Goal: Transaction & Acquisition: Book appointment/travel/reservation

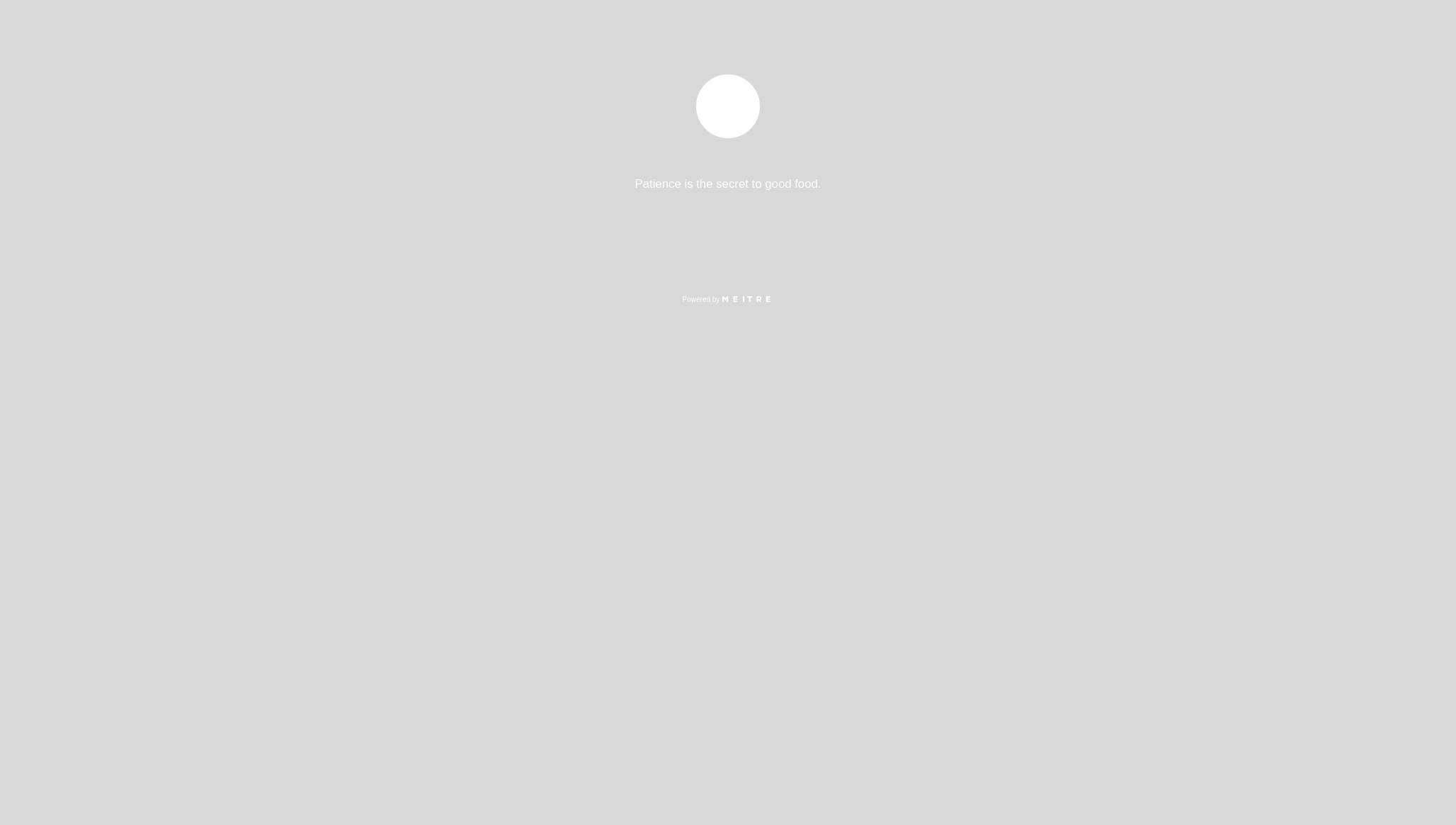
select select "es"
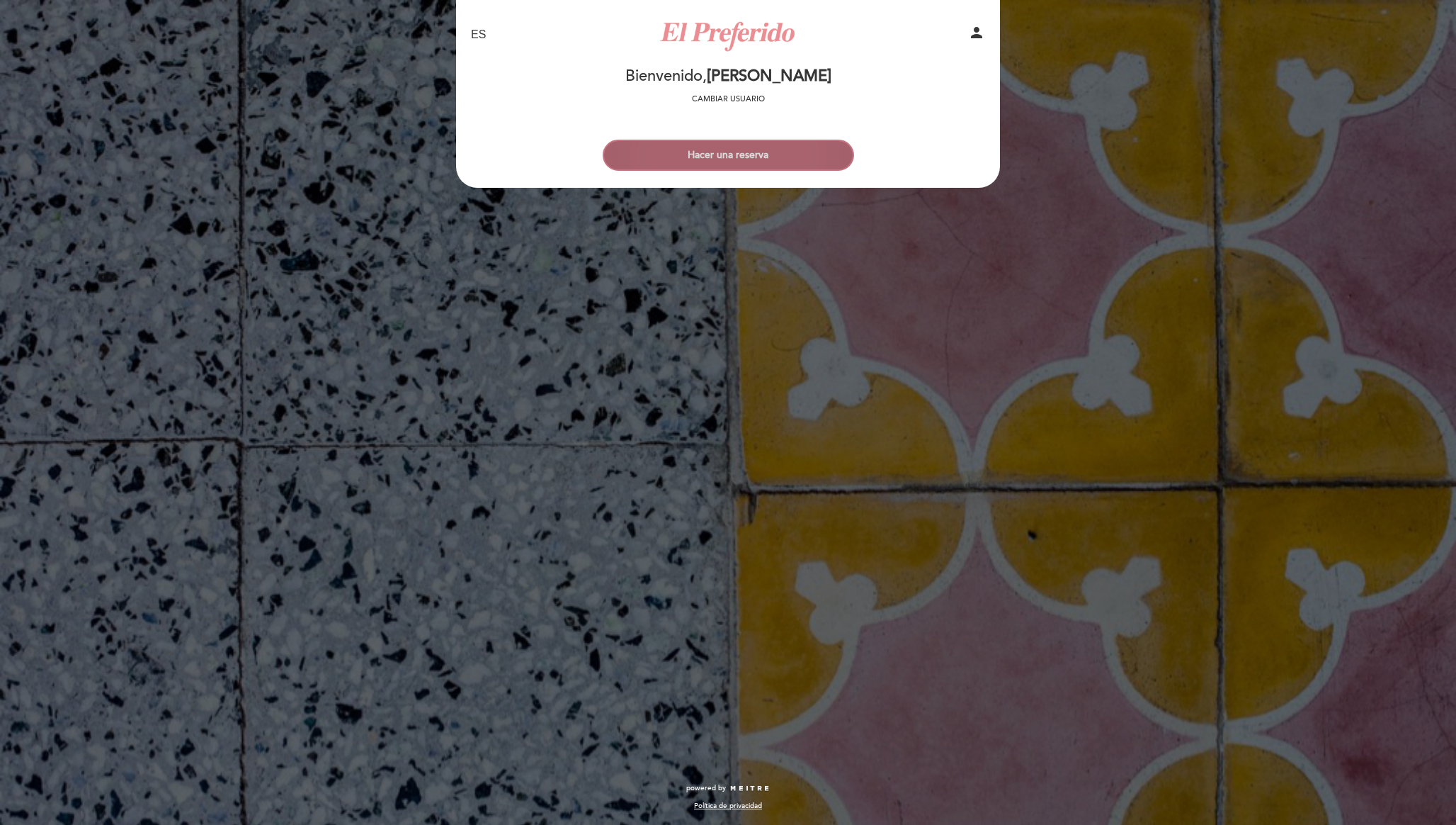
click at [731, 157] on button "Hacer una reserva" at bounding box center [729, 155] width 252 height 31
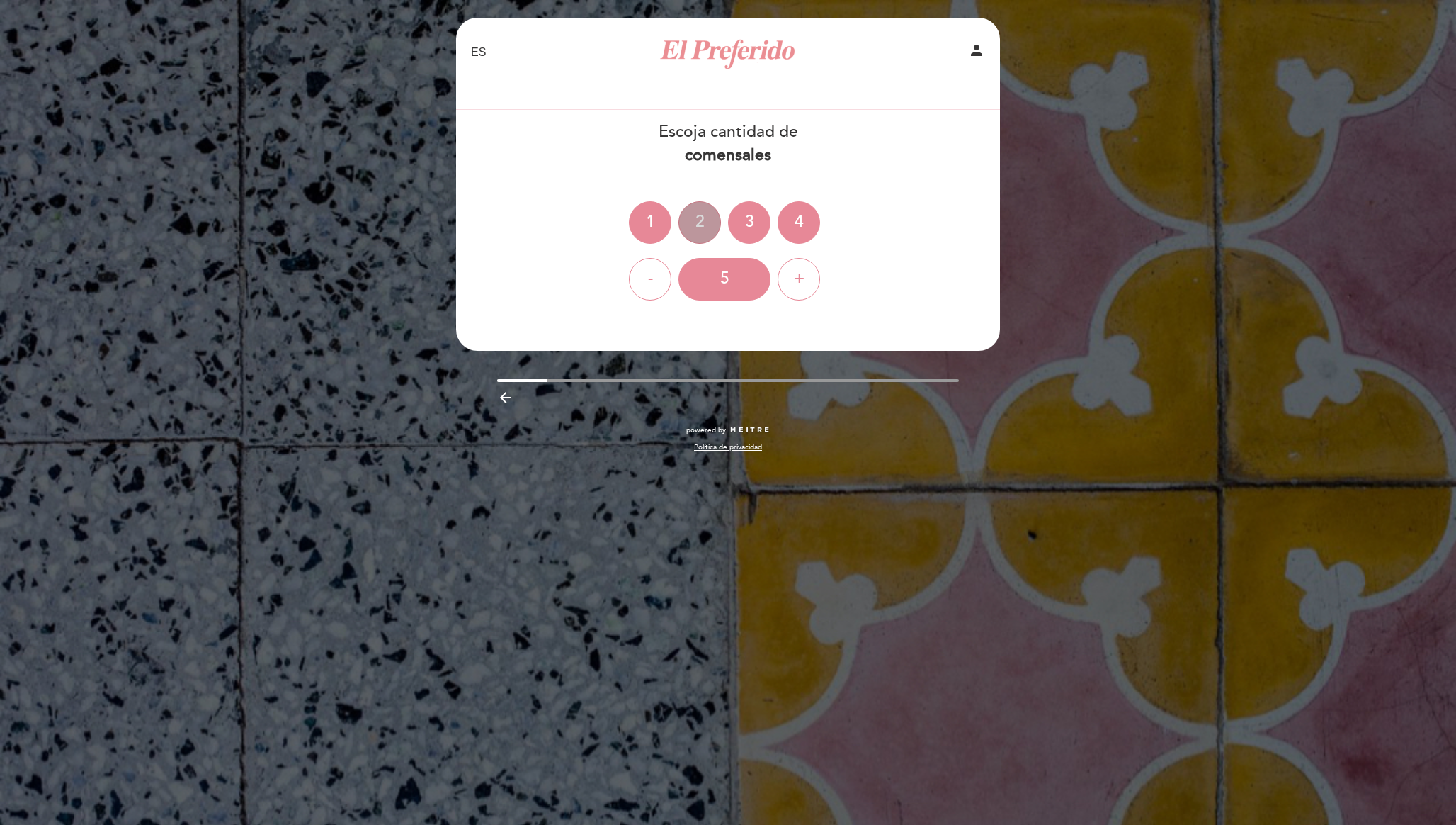
click at [685, 224] on div "2" at bounding box center [700, 223] width 42 height 43
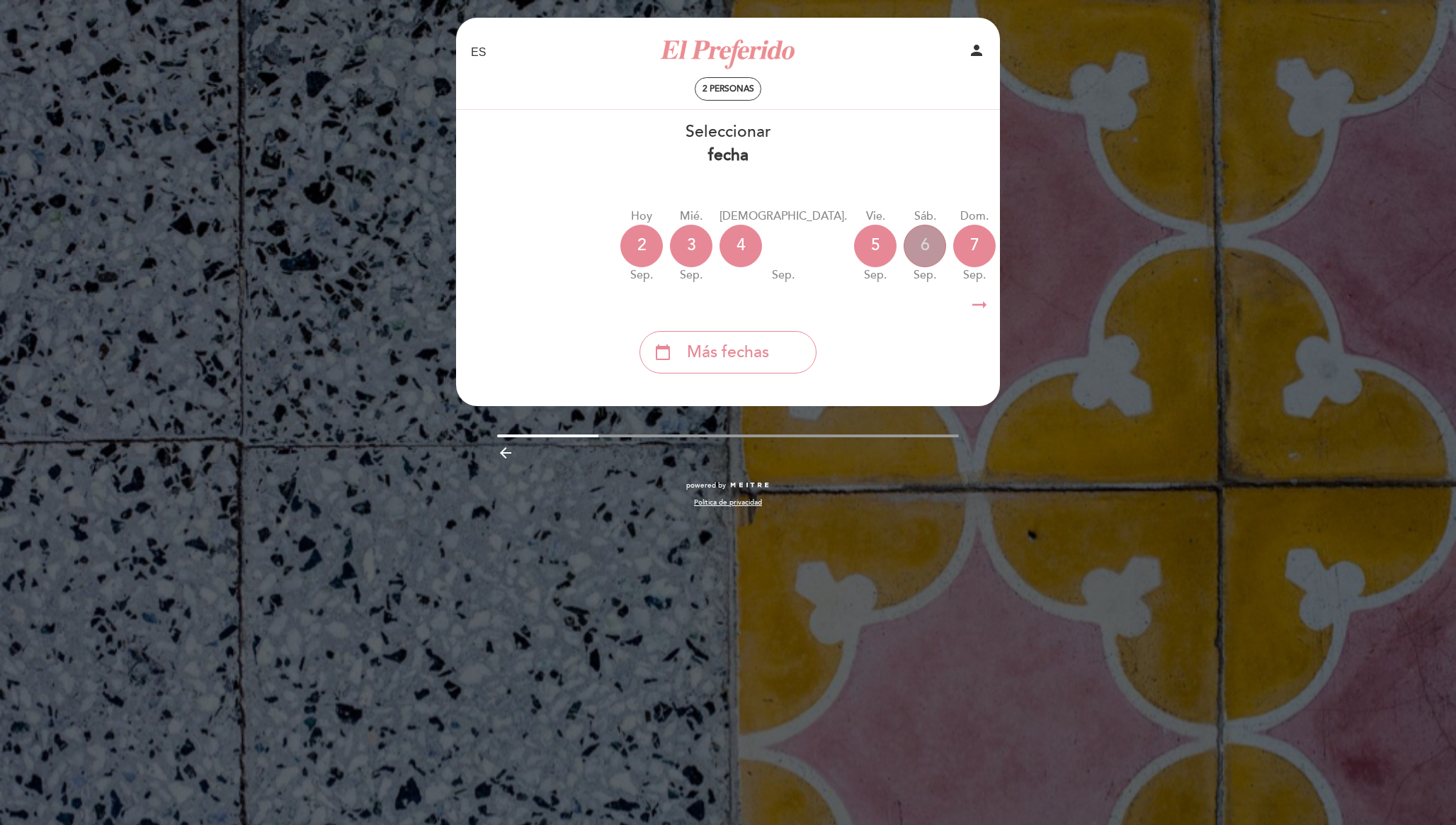
click at [904, 245] on div "6" at bounding box center [925, 246] width 42 height 43
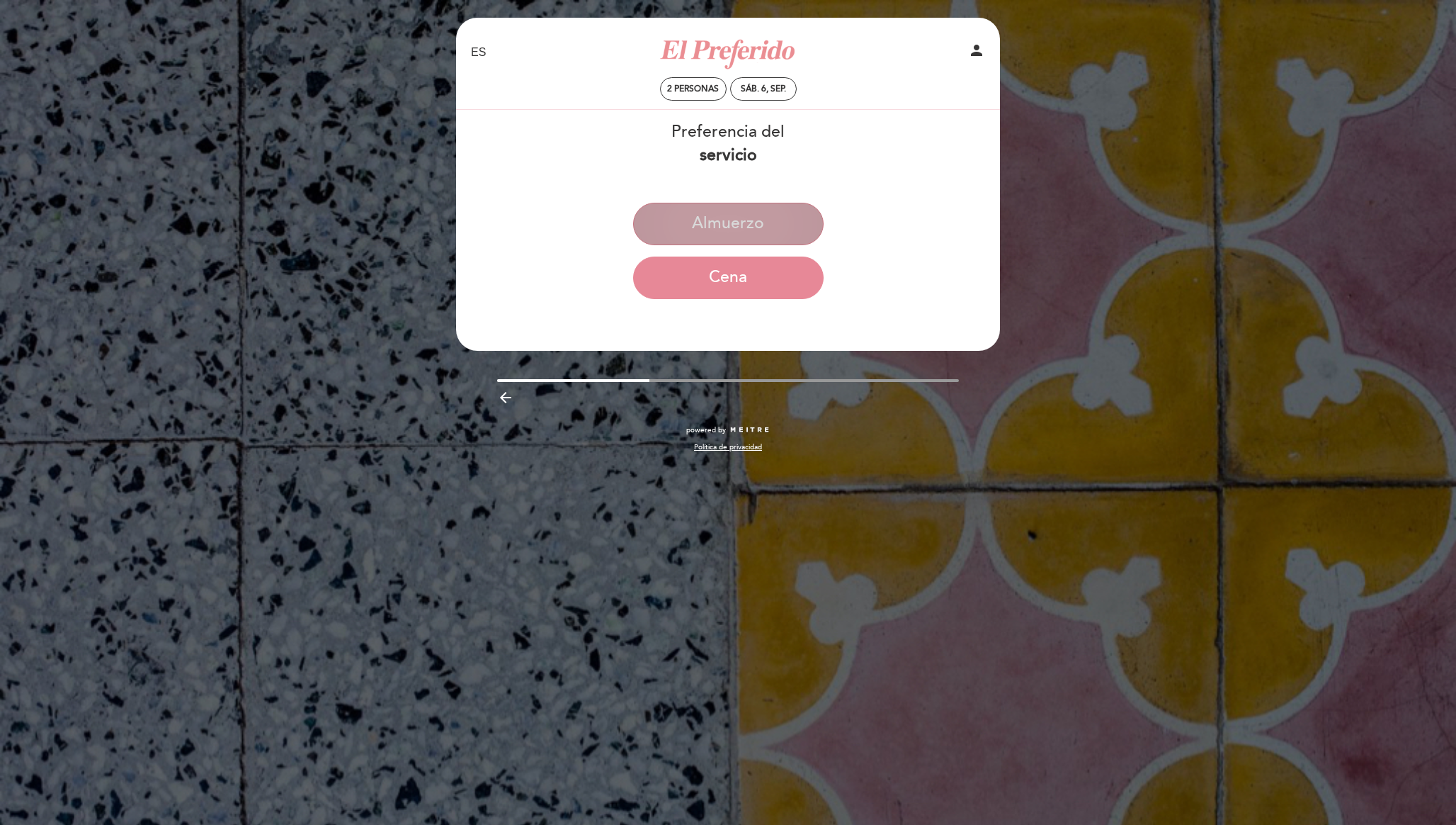
click at [730, 216] on button "Almuerzo" at bounding box center [729, 224] width 190 height 43
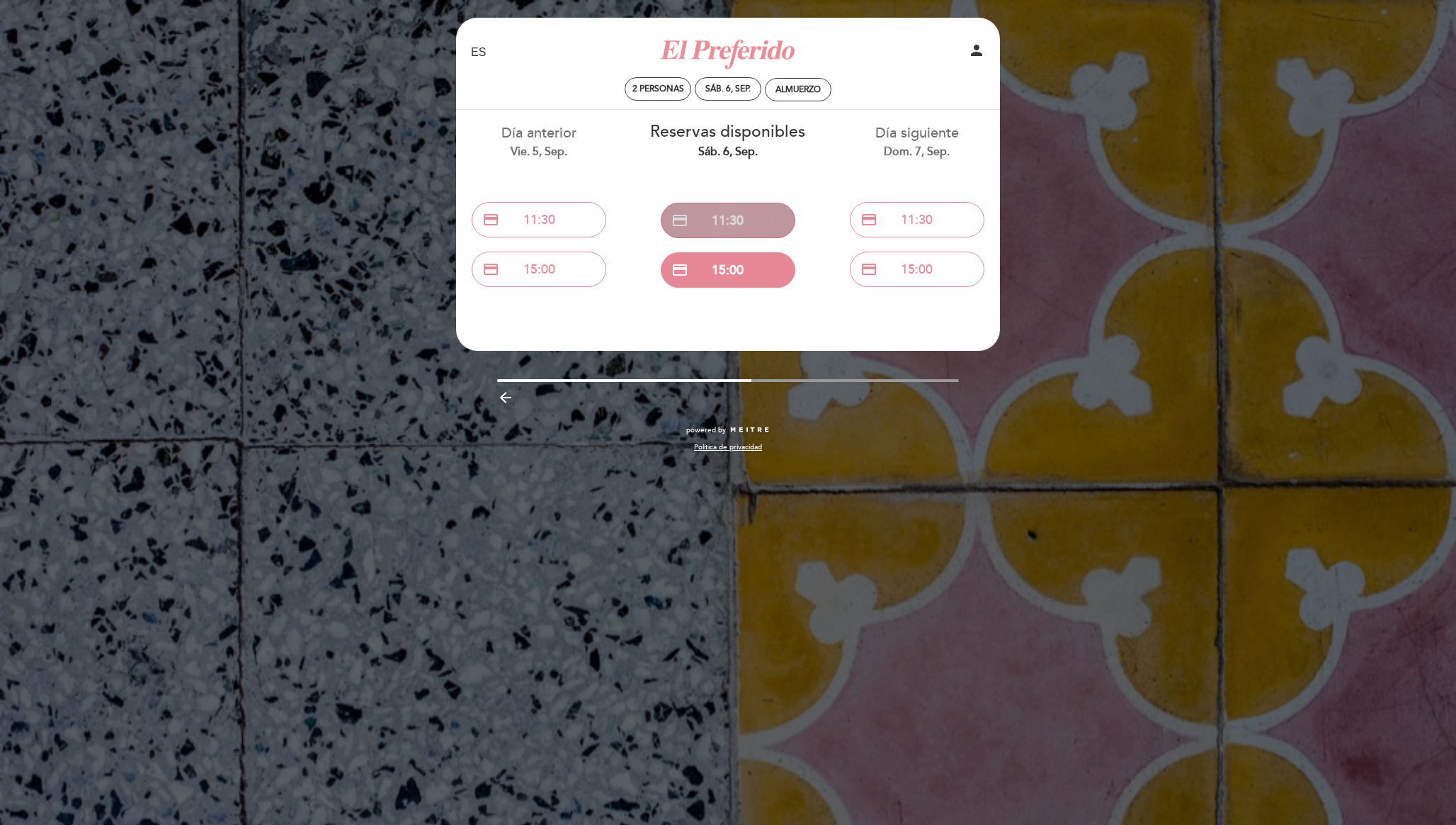
click at [745, 216] on button "credit_card 11:30" at bounding box center [728, 220] width 135 height 35
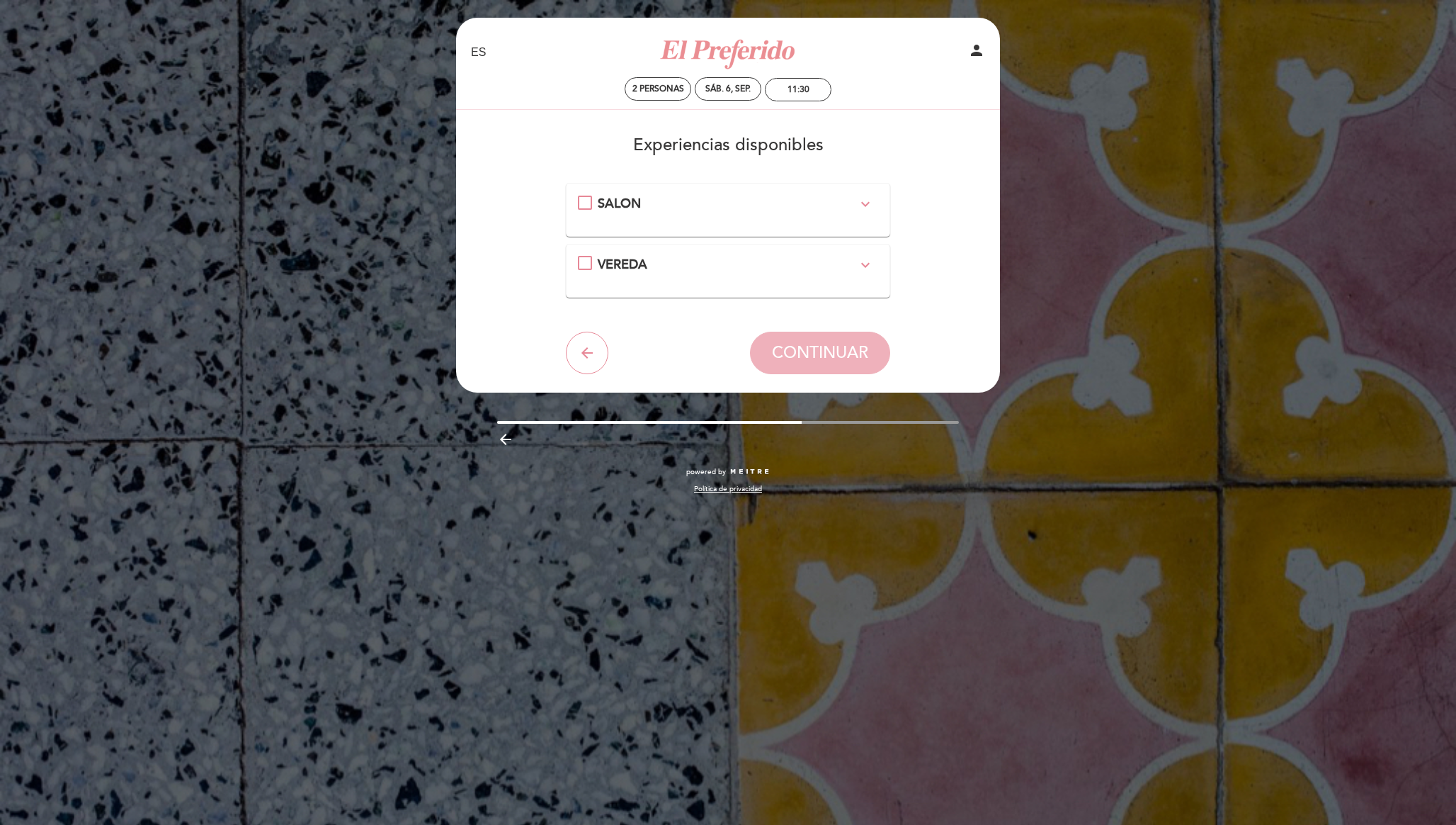
click at [868, 260] on icon "expand_more" at bounding box center [866, 265] width 17 height 17
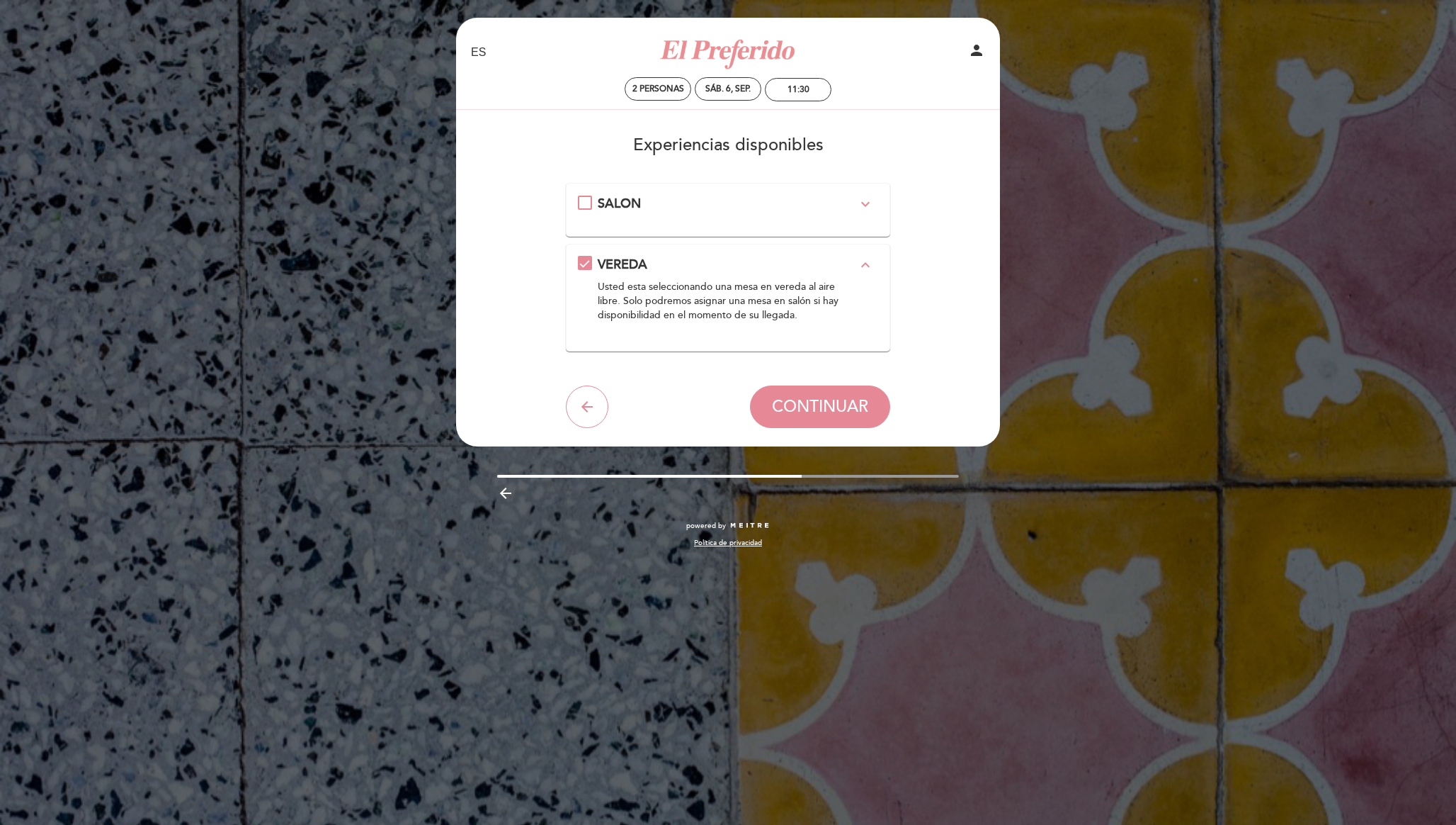
click at [872, 190] on div "SALON expand_more" at bounding box center [728, 209] width 325 height 54
click at [583, 201] on div "SALON expand_more" at bounding box center [728, 204] width 301 height 18
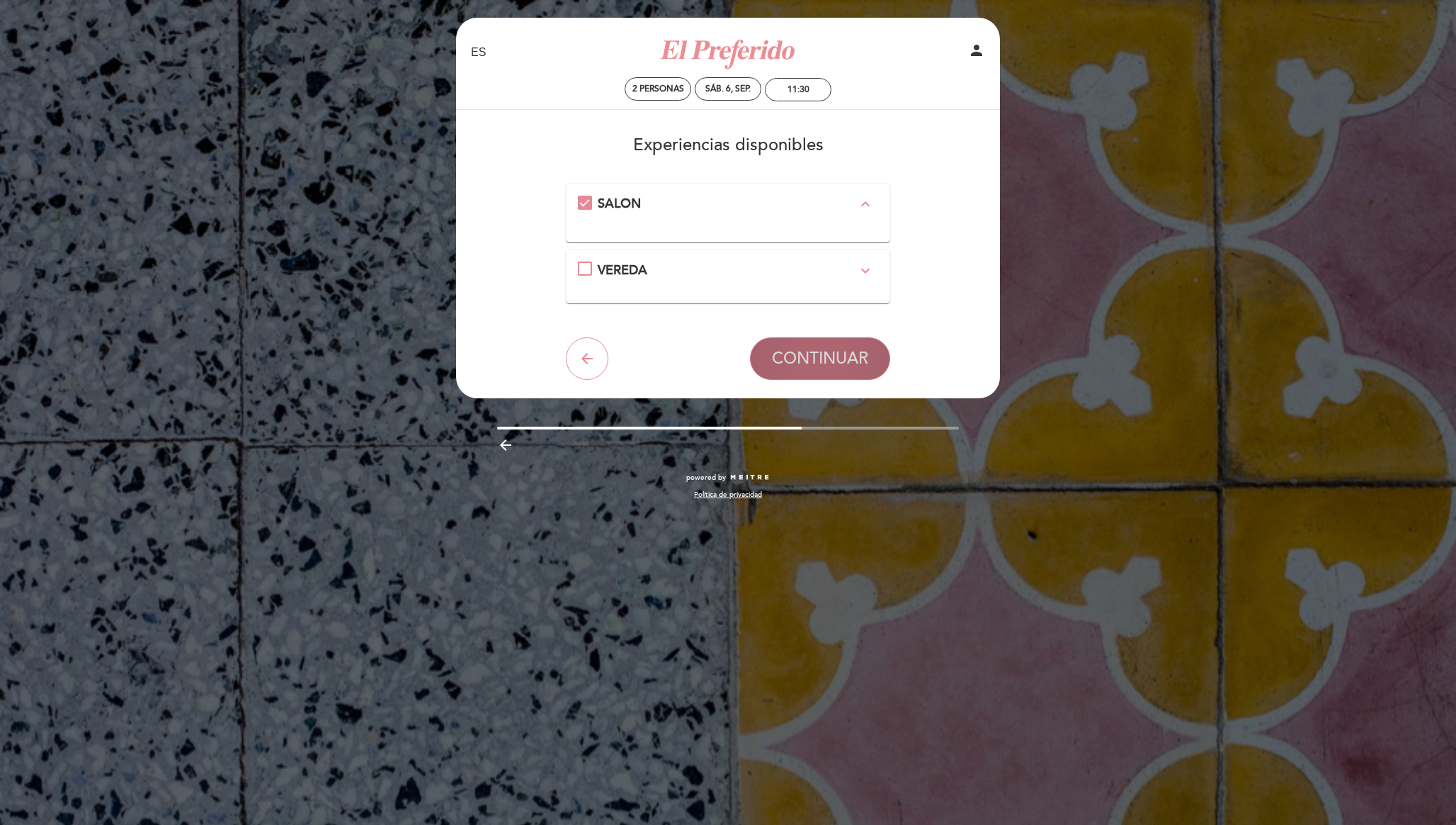
click at [786, 366] on span "CONTINUAR" at bounding box center [820, 358] width 96 height 20
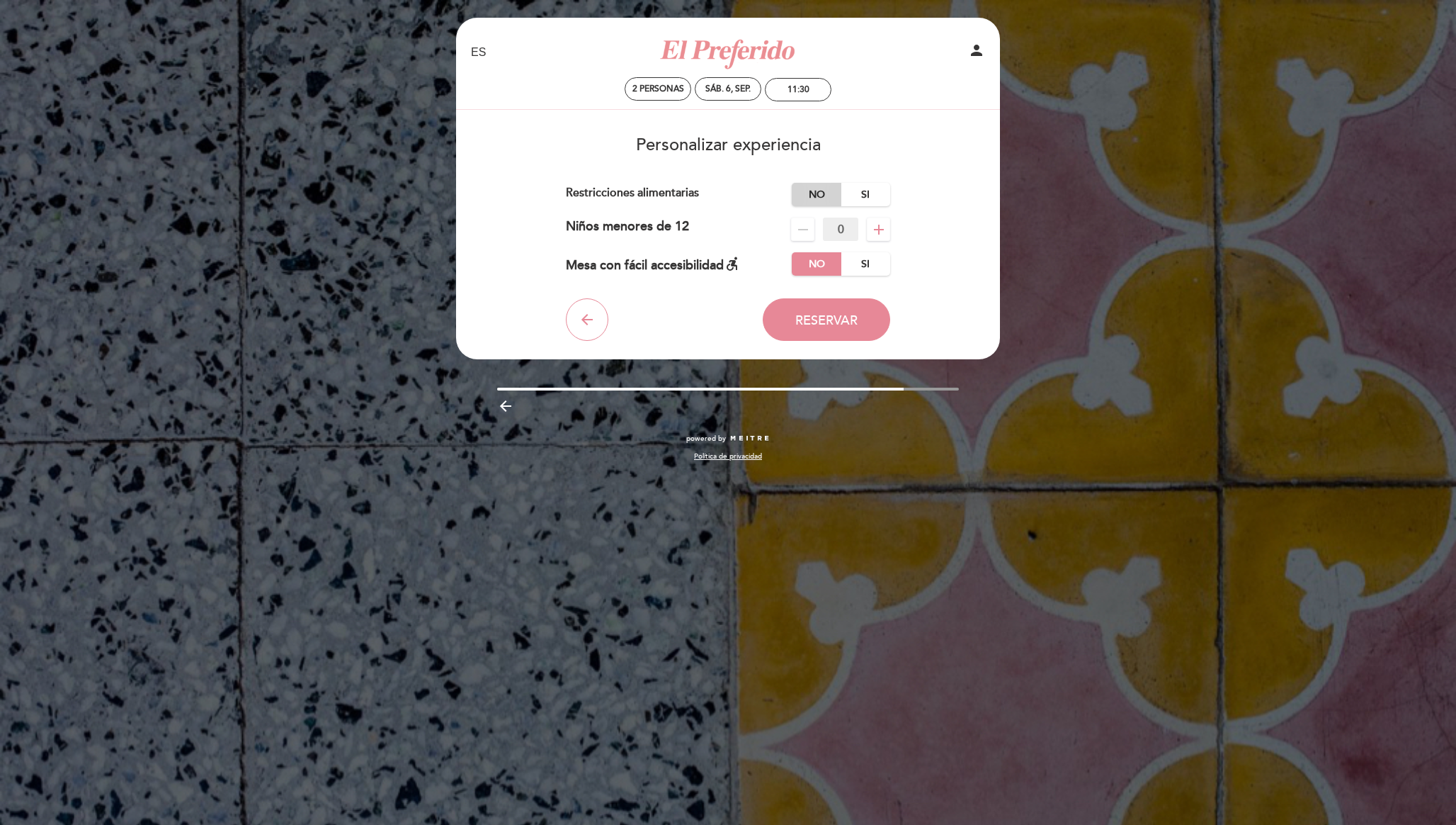
click at [806, 195] on label "No" at bounding box center [816, 194] width 50 height 24
click at [819, 316] on span "Reservar" at bounding box center [826, 320] width 62 height 16
